Goal: Task Accomplishment & Management: Use online tool/utility

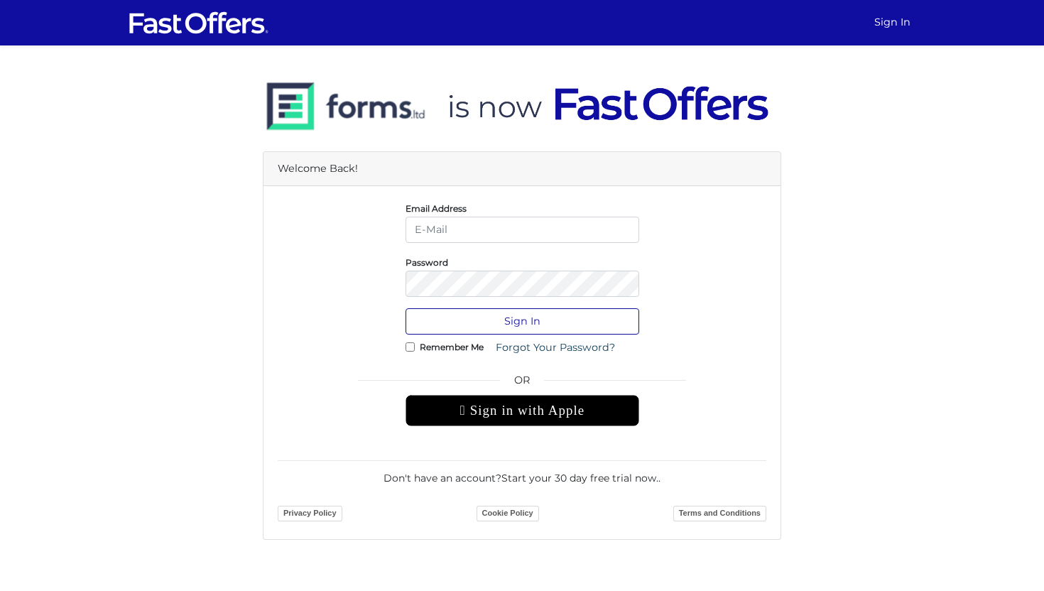
type input "[PERSON_NAME][EMAIL_ADDRESS][DOMAIN_NAME]"
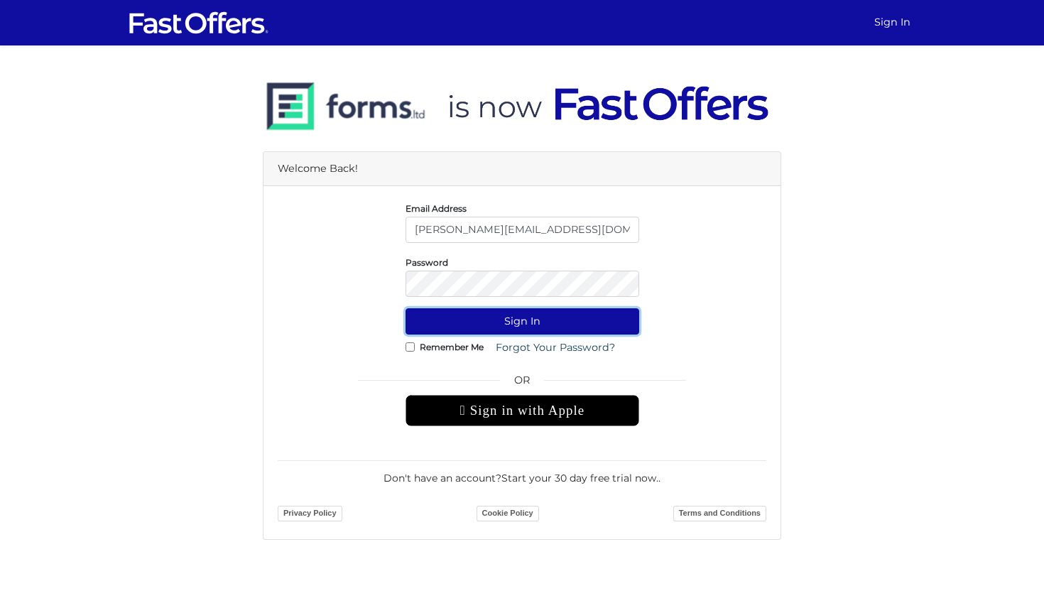
click at [506, 324] on button "Sign In" at bounding box center [523, 321] width 234 height 26
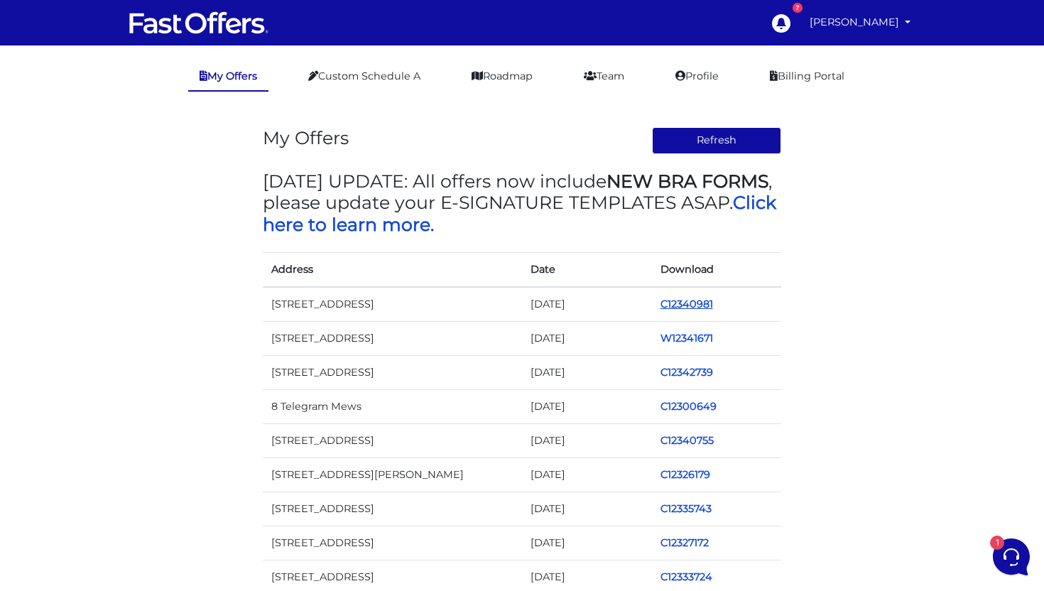
click at [681, 299] on link "C12340981" at bounding box center [687, 304] width 53 height 13
click at [684, 305] on link "C12329070" at bounding box center [688, 304] width 54 height 13
